Goal: Transaction & Acquisition: Download file/media

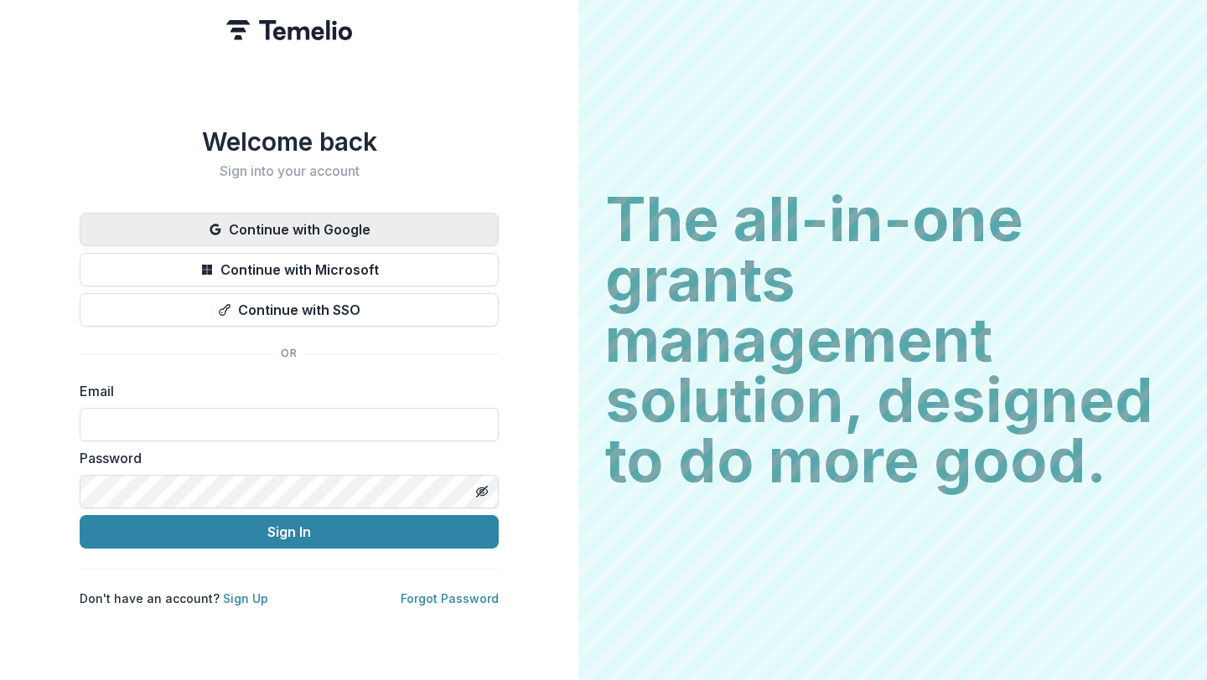
click at [367, 230] on button "Continue with Google" at bounding box center [289, 230] width 419 height 34
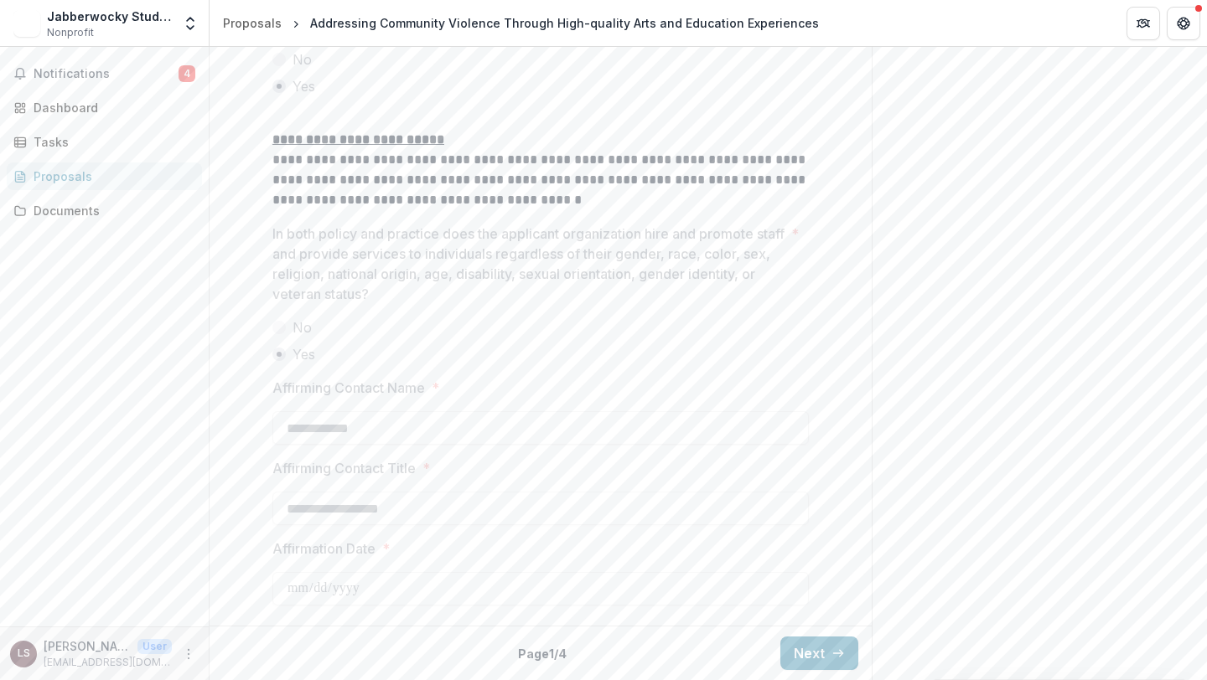
scroll to position [2914, 0]
click at [815, 657] on button "Next" at bounding box center [819, 654] width 78 height 34
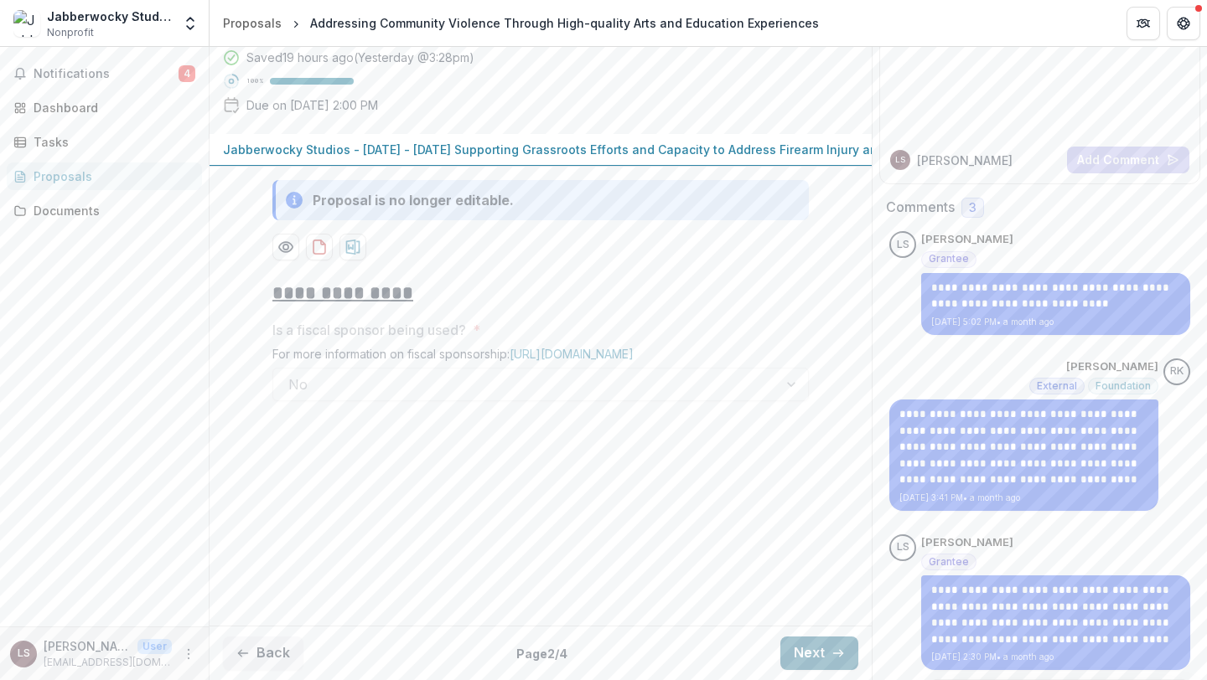
scroll to position [162, 0]
click at [797, 649] on button "Next" at bounding box center [819, 654] width 78 height 34
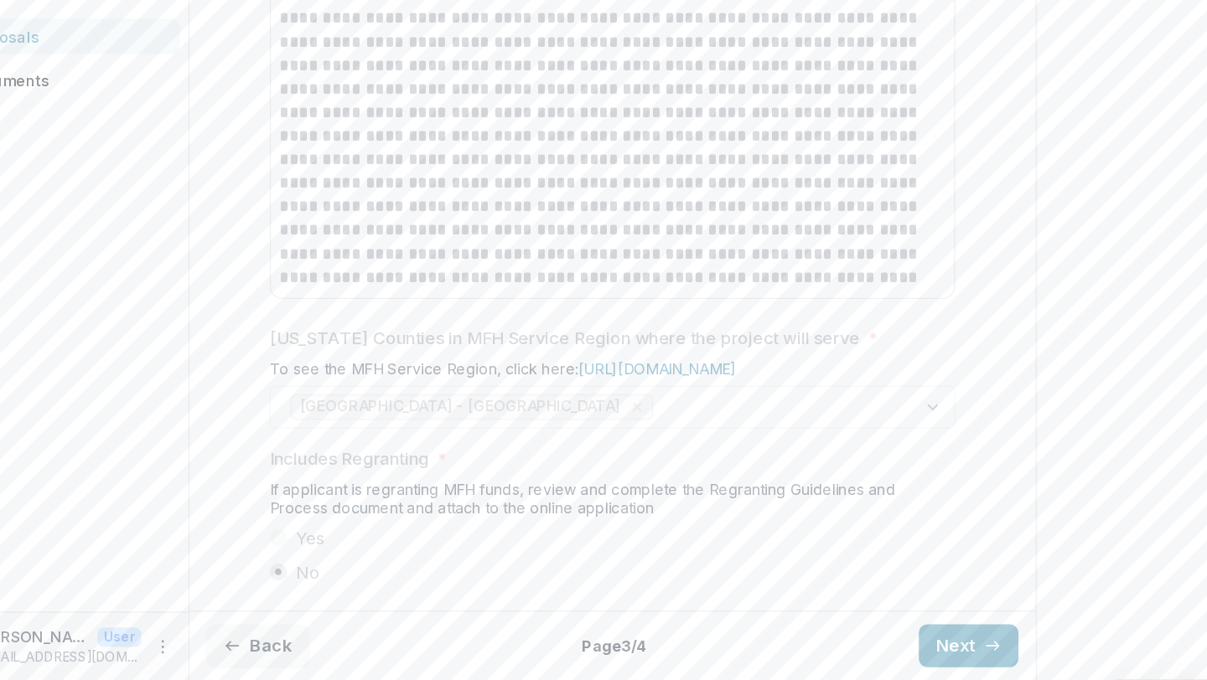
scroll to position [2255, 0]
click at [804, 650] on button "Next" at bounding box center [819, 654] width 78 height 34
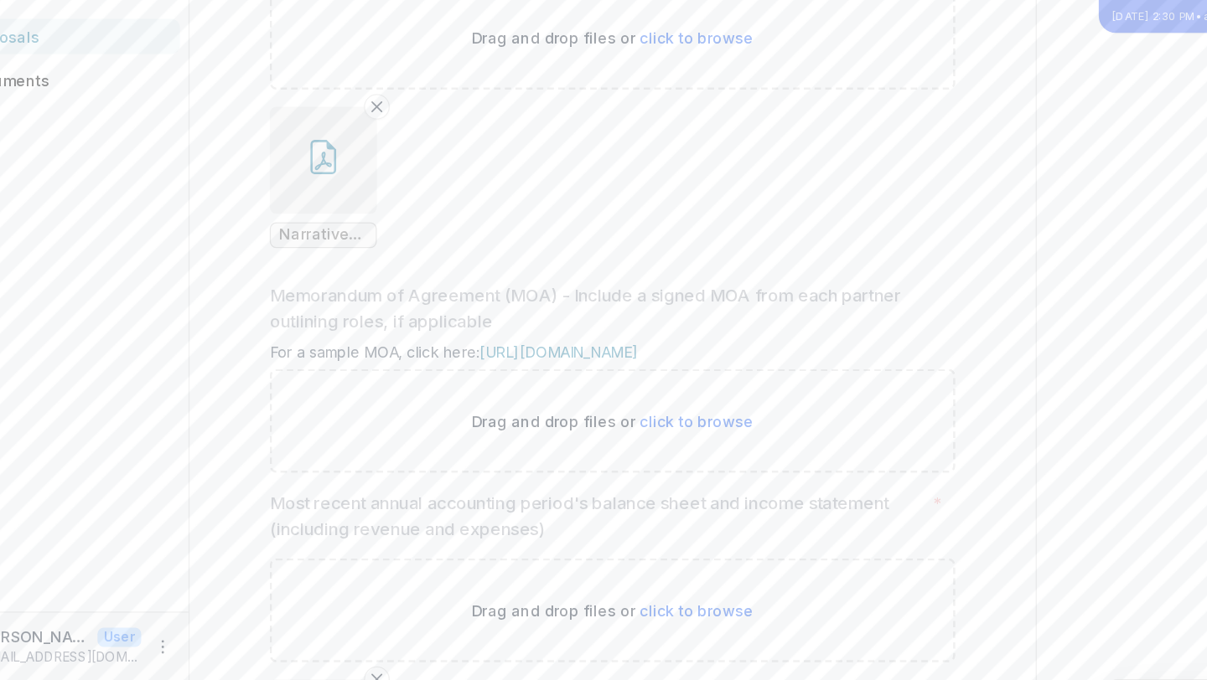
scroll to position [568, 0]
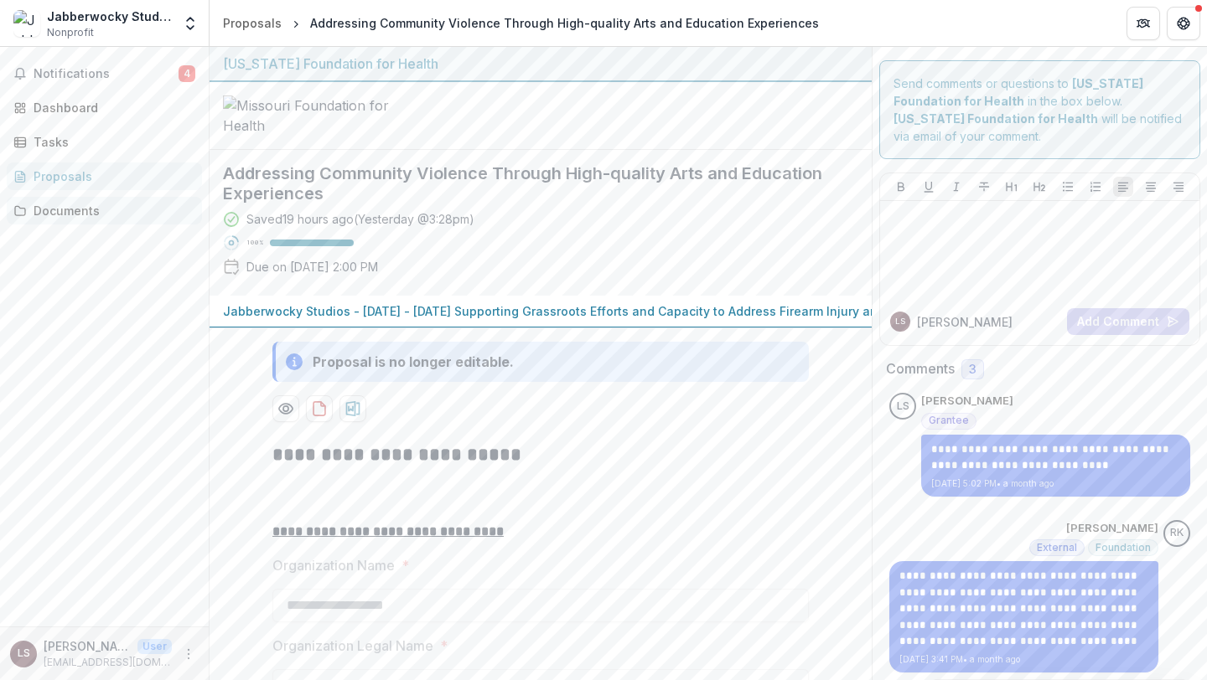
click at [93, 211] on div "Documents" at bounding box center [111, 211] width 155 height 18
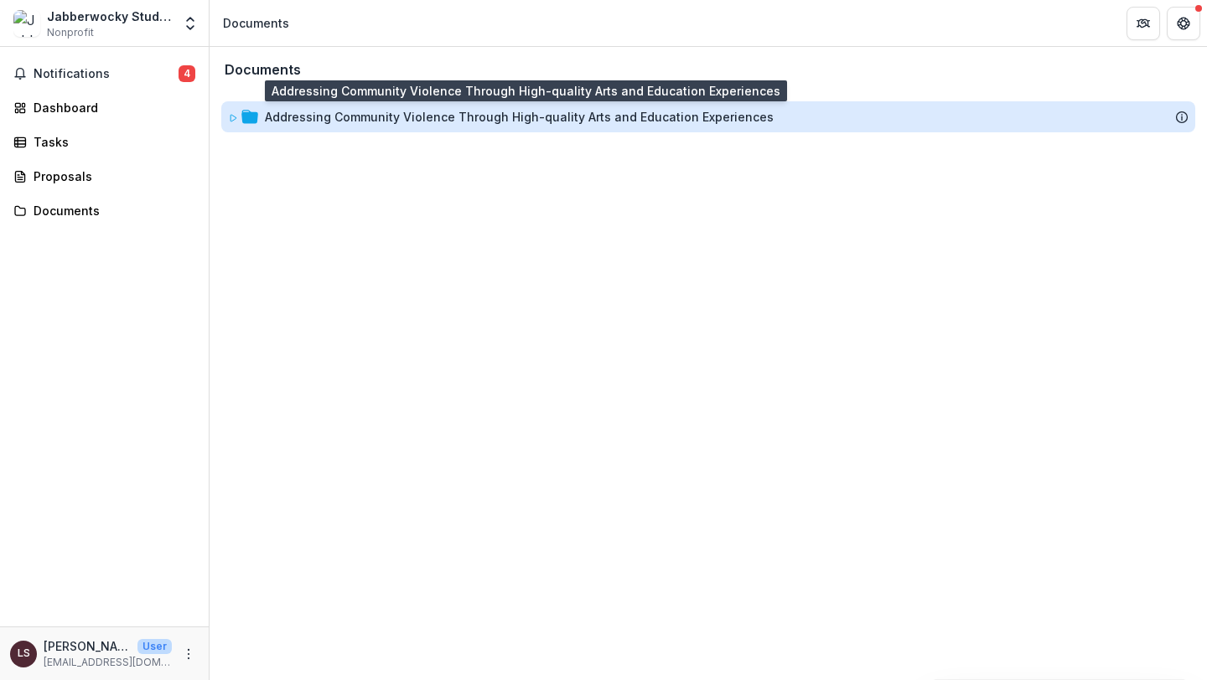
click at [323, 121] on div "Addressing Community Violence Through High-quality Arts and Education Experienc…" at bounding box center [519, 117] width 509 height 18
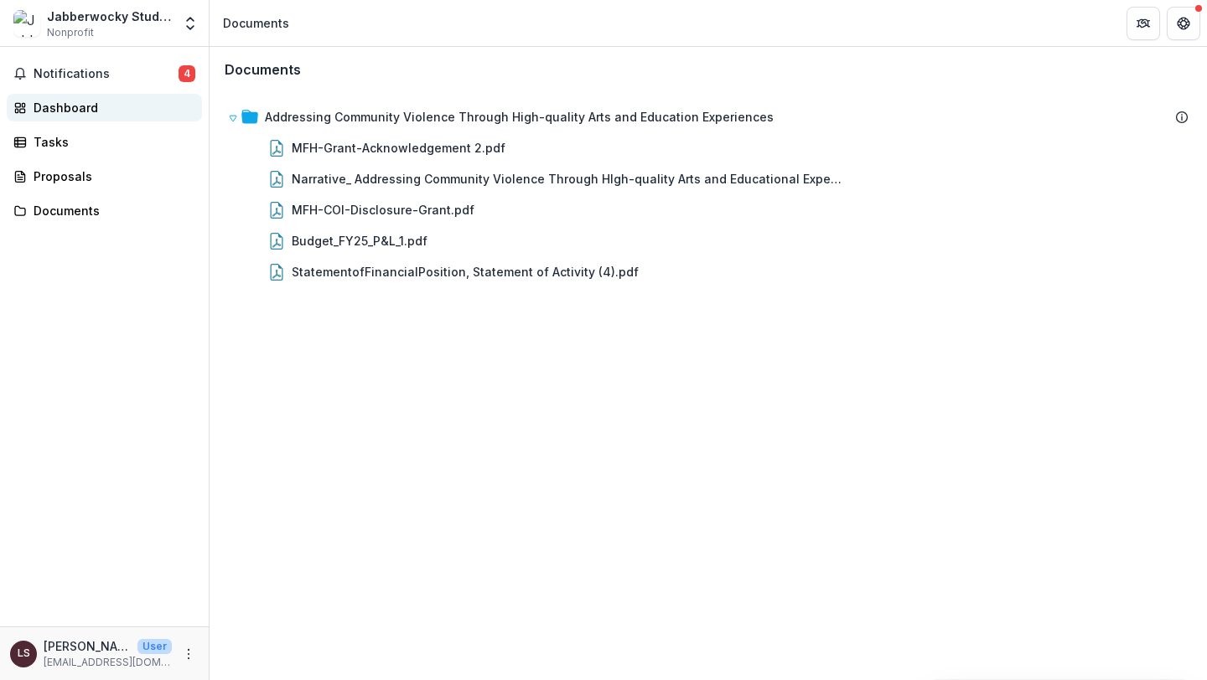
click at [77, 113] on div "Dashboard" at bounding box center [111, 108] width 155 height 18
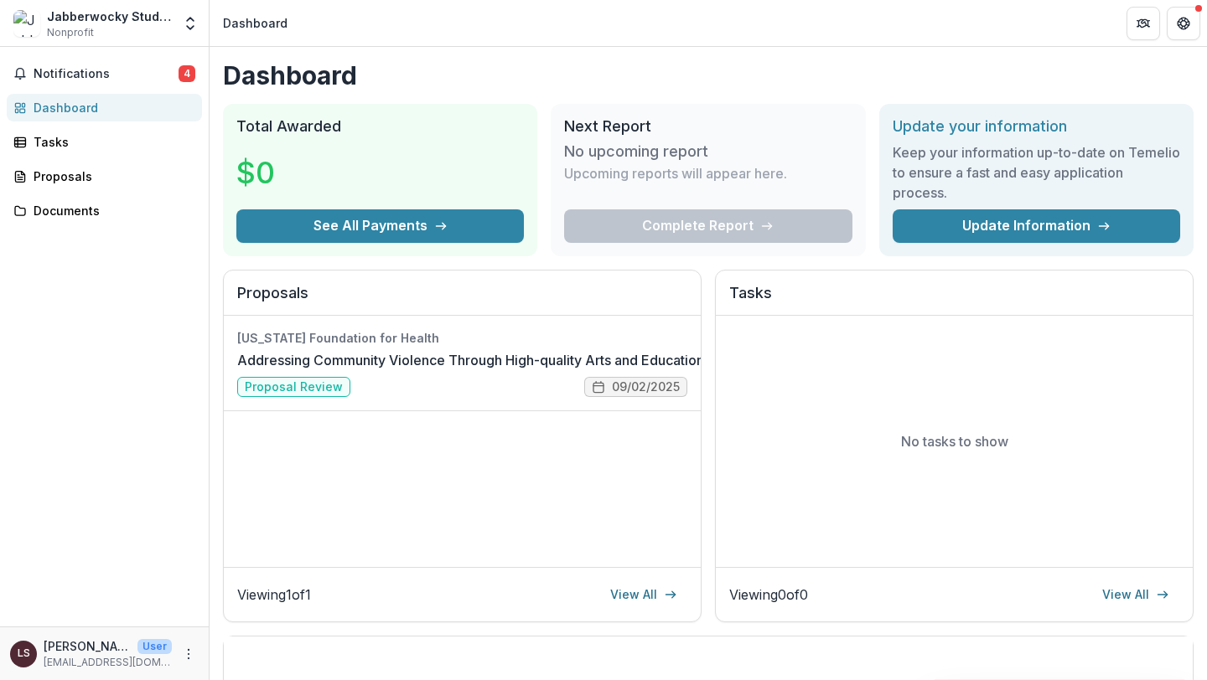
click at [1063, 329] on div "No tasks to show" at bounding box center [954, 441] width 477 height 251
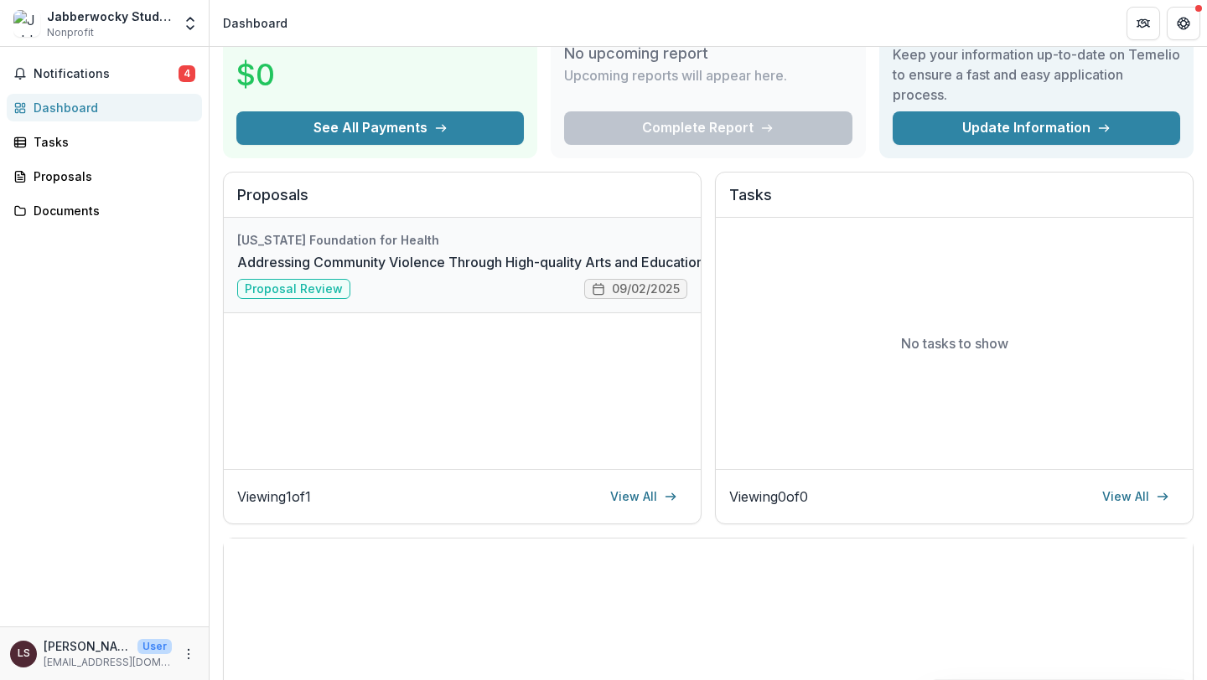
scroll to position [100, 0]
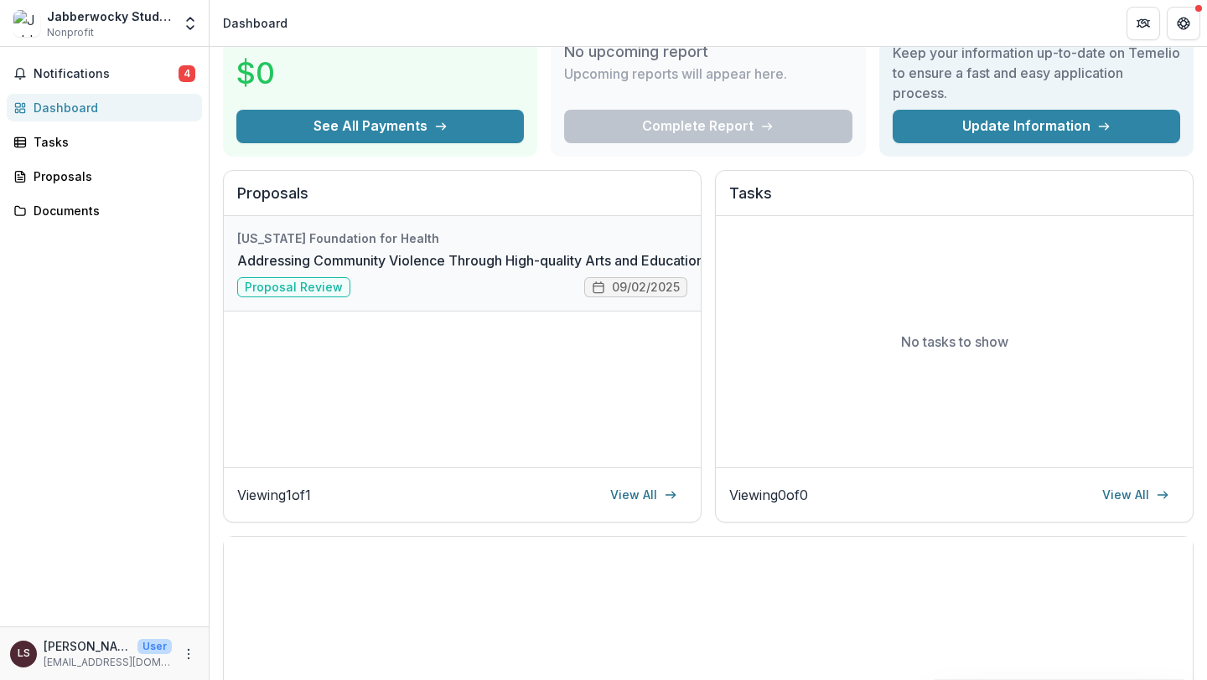
click at [307, 271] on link "Addressing Community Violence Through High-quality Arts and Education Experienc…" at bounding box center [512, 261] width 550 height 20
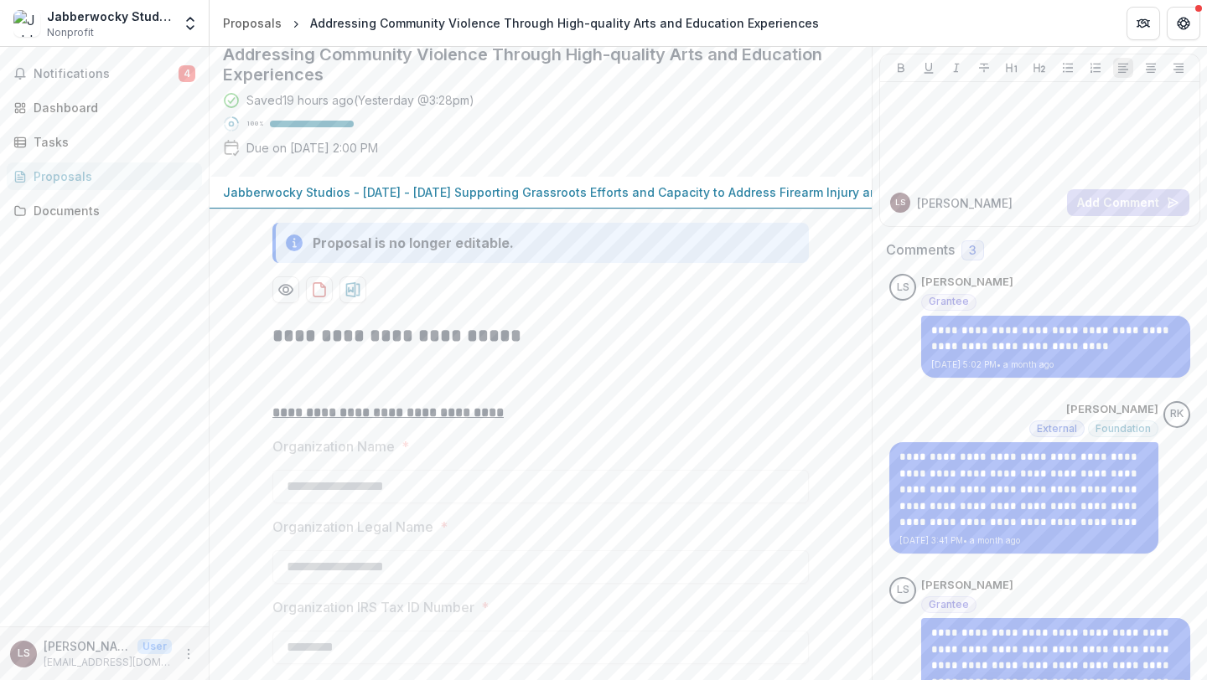
scroll to position [122, 0]
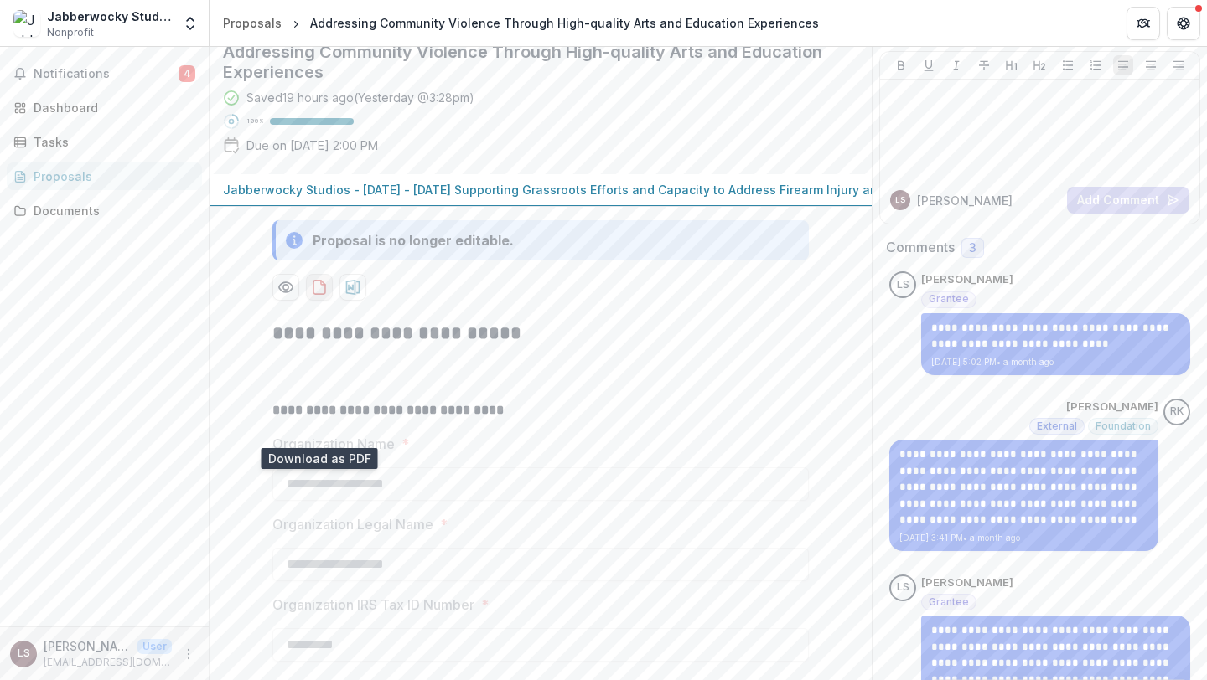
click at [323, 296] on icon "download-proposal" at bounding box center [319, 287] width 17 height 17
